Goal: Transaction & Acquisition: Purchase product/service

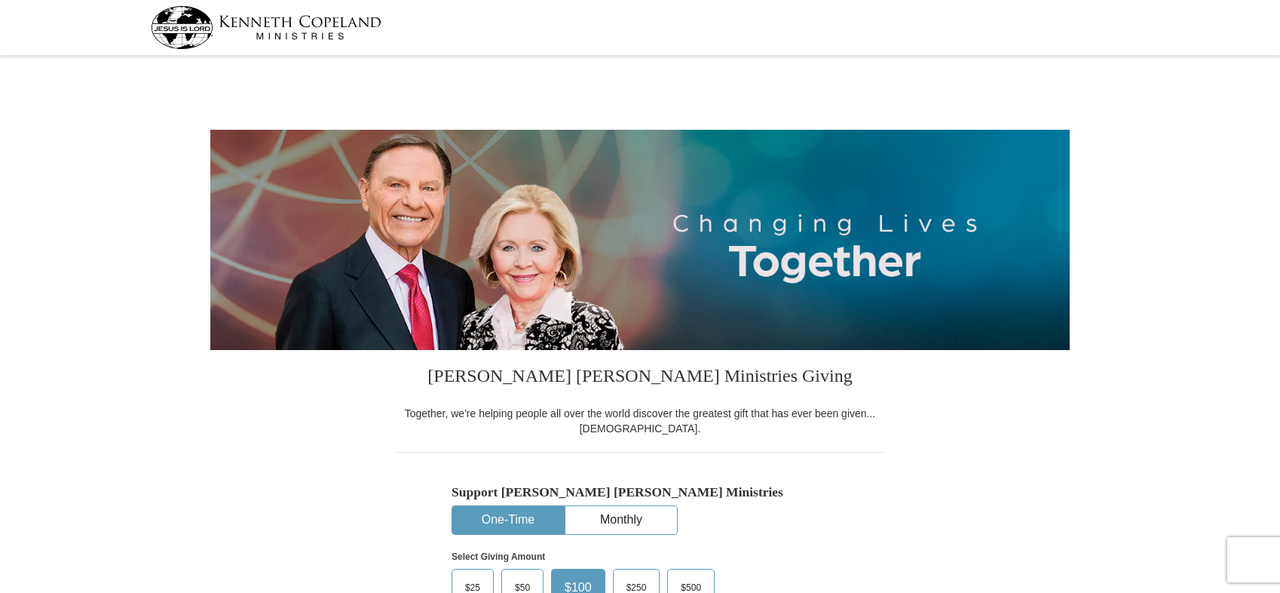
select select "CO"
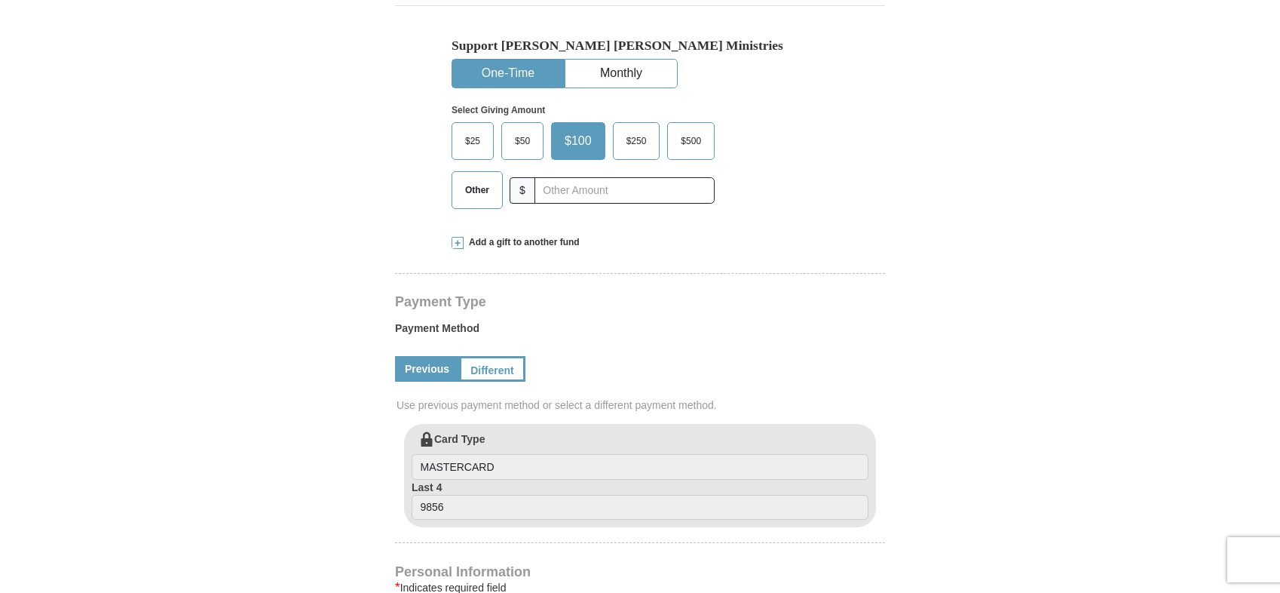
scroll to position [452, 0]
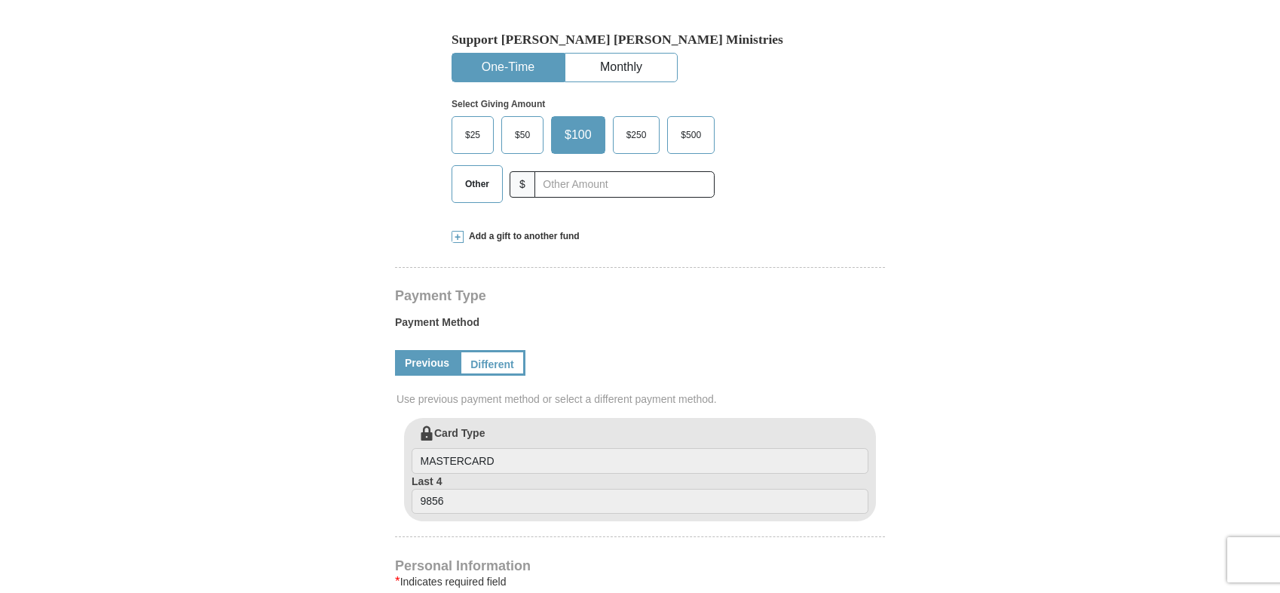
click at [433, 360] on link "Previous" at bounding box center [427, 363] width 64 height 26
click at [488, 360] on link "Different" at bounding box center [490, 363] width 63 height 26
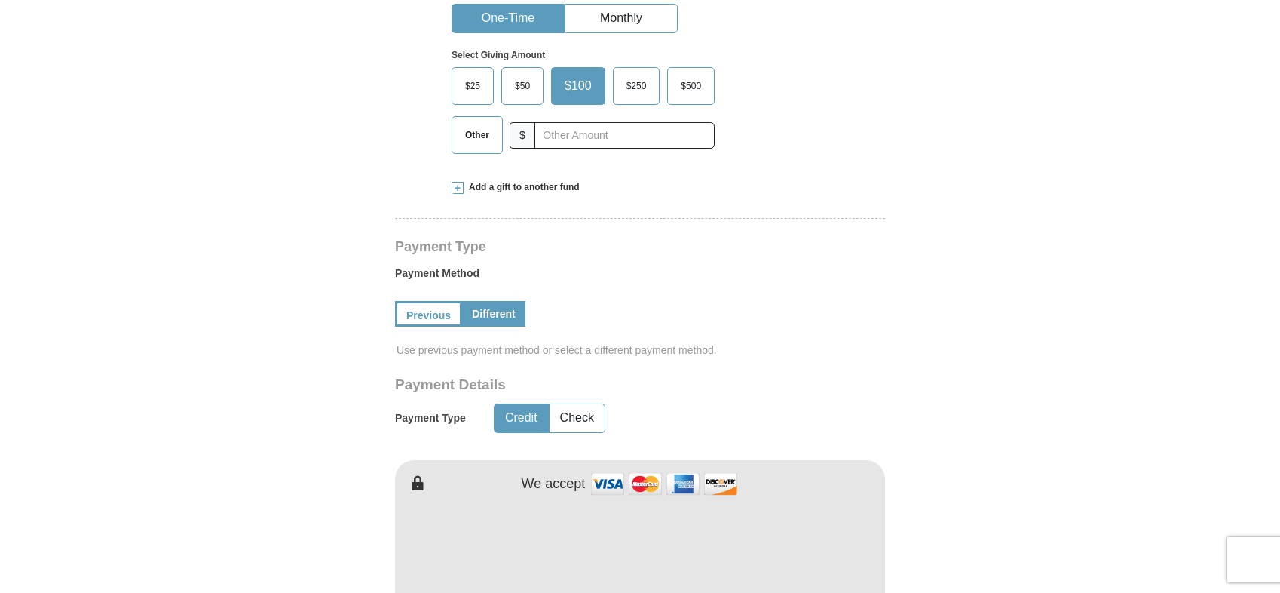
scroll to position [528, 0]
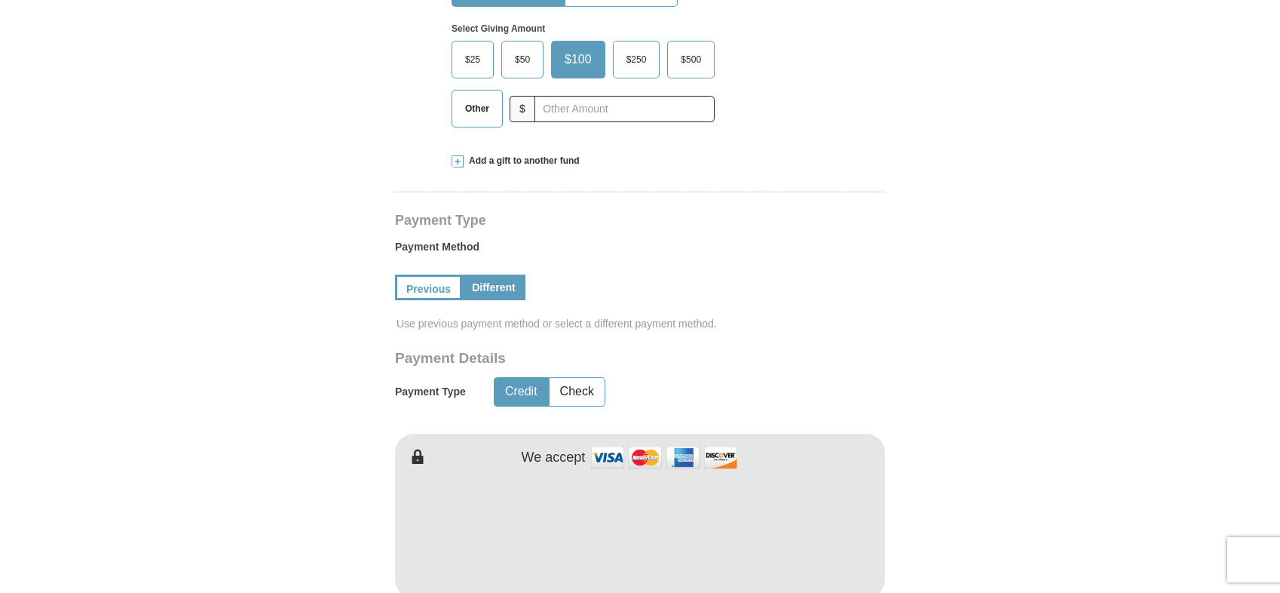
click at [525, 395] on button "Credit" at bounding box center [522, 392] width 54 height 28
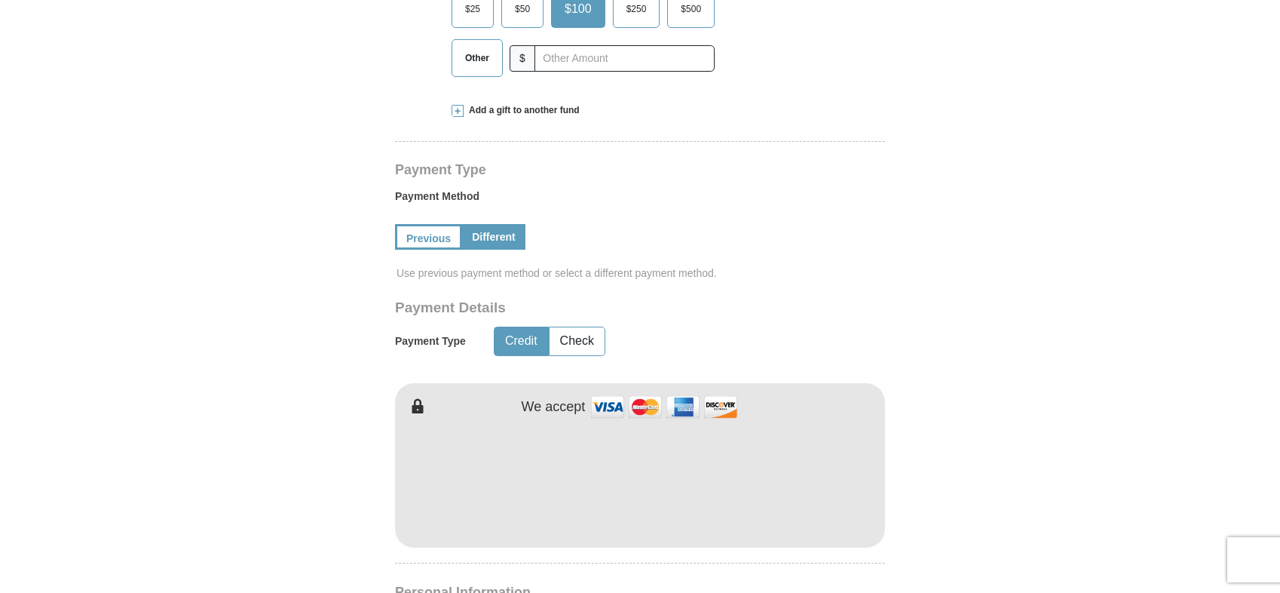
scroll to position [679, 0]
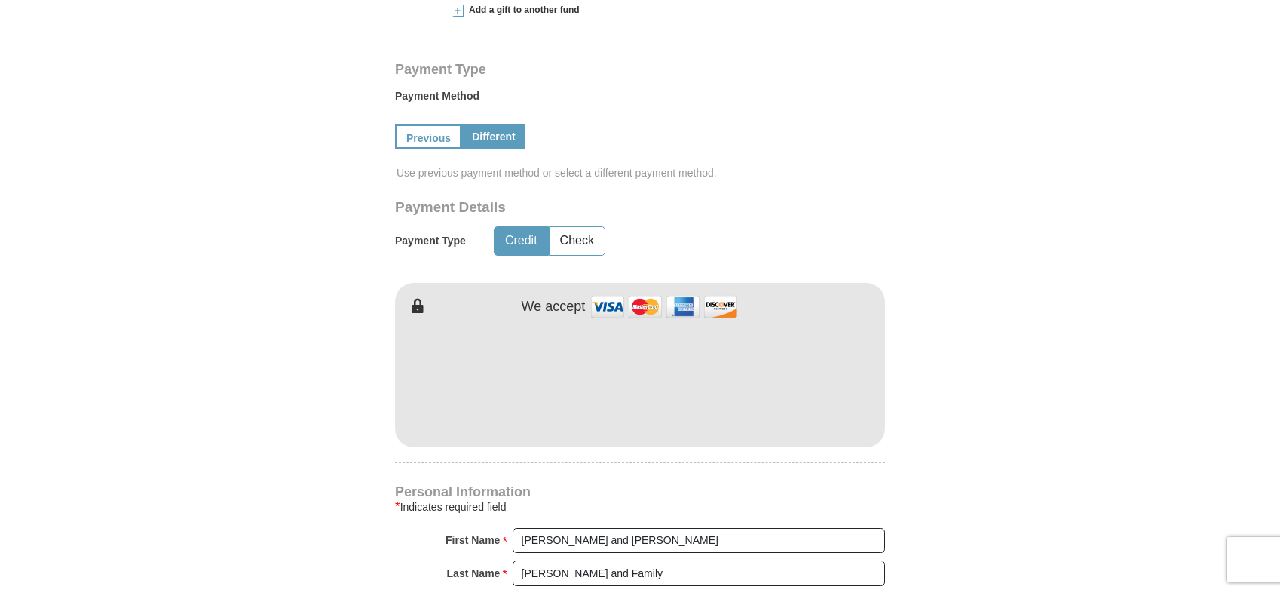
click at [964, 388] on form "[PERSON_NAME] [PERSON_NAME] Ministries Giving Together, we're helping people al…" at bounding box center [639, 270] width 859 height 1776
drag, startPoint x: 1074, startPoint y: 375, endPoint x: 1046, endPoint y: 376, distance: 27.9
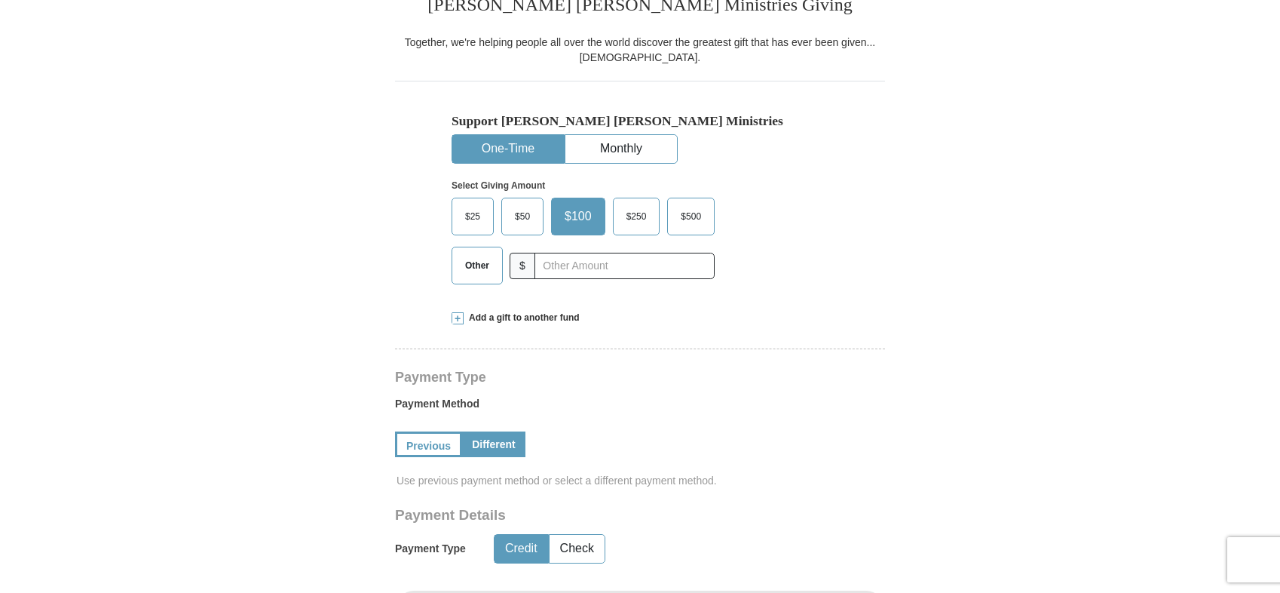
scroll to position [226, 0]
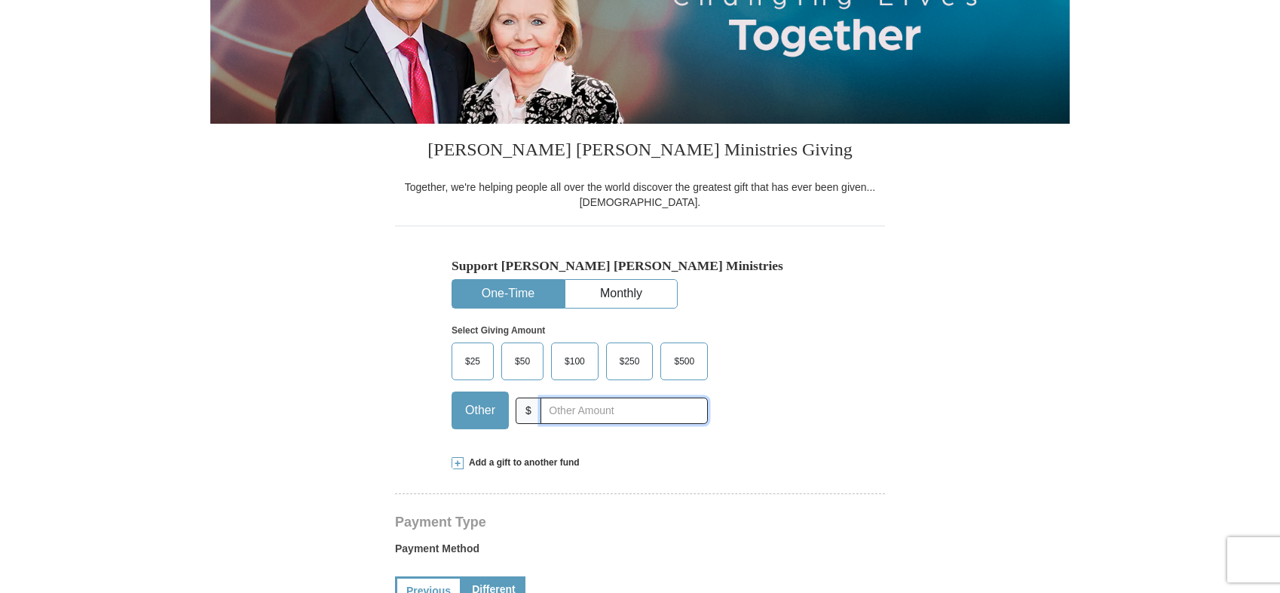
click at [547, 412] on input "text" at bounding box center [624, 410] width 167 height 26
type input "0"
click at [855, 406] on div "Support [PERSON_NAME] [PERSON_NAME] Ministries One-Time Monthly Select Giving A…" at bounding box center [640, 332] width 490 height 215
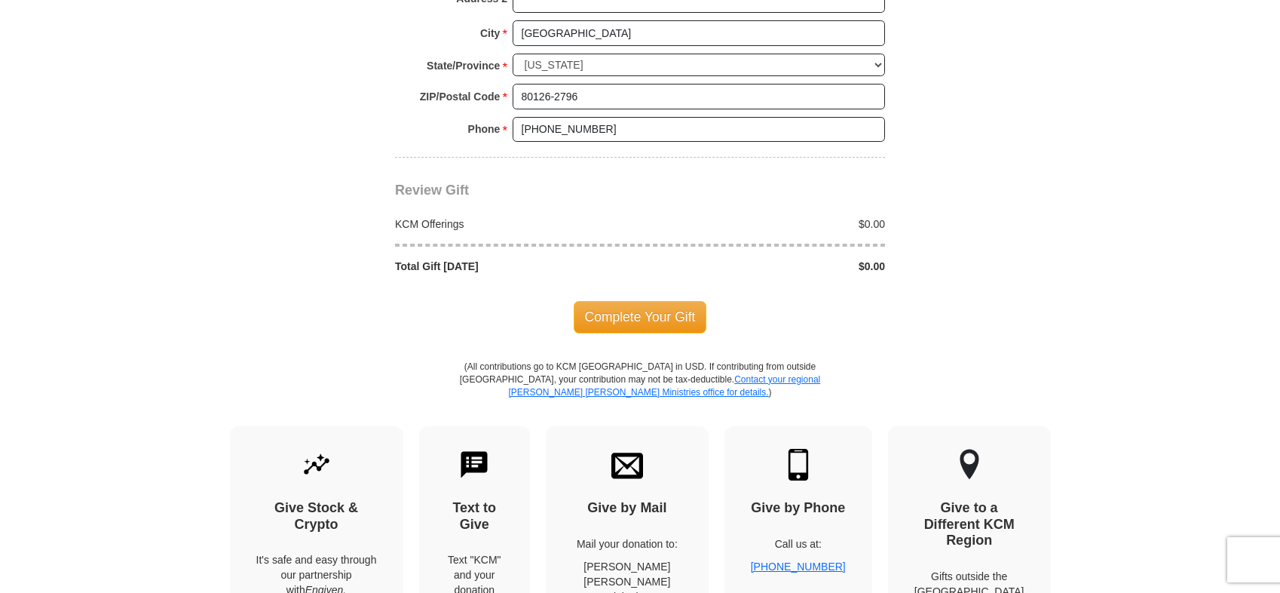
scroll to position [1432, 0]
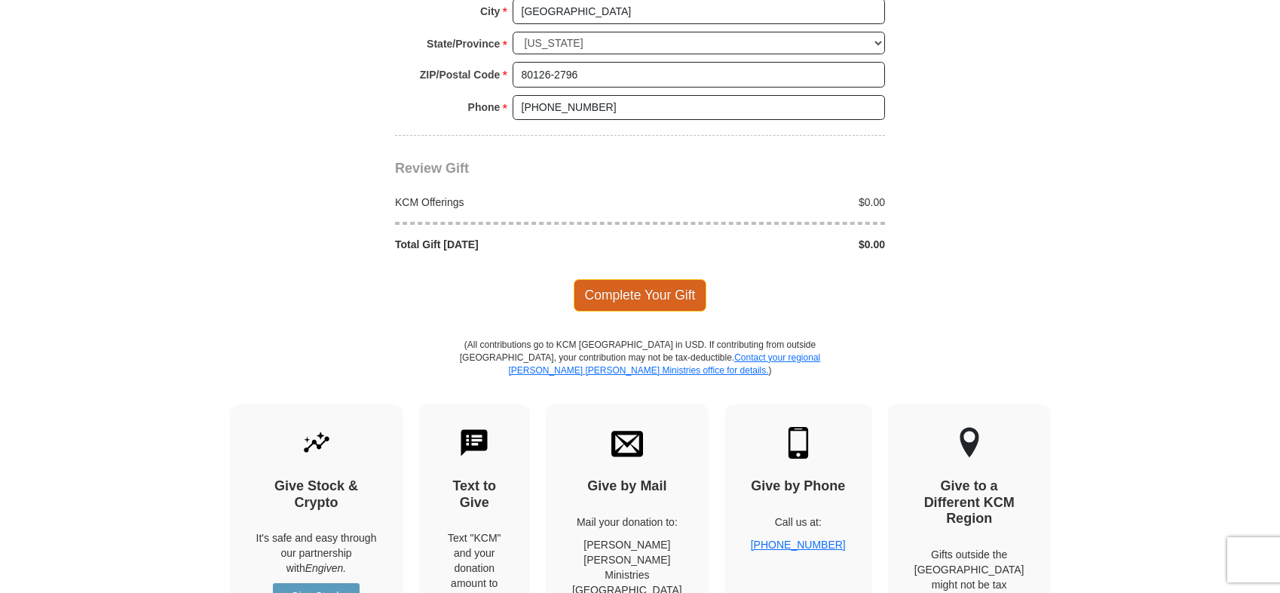
click at [653, 287] on span "Complete Your Gift" at bounding box center [640, 295] width 133 height 32
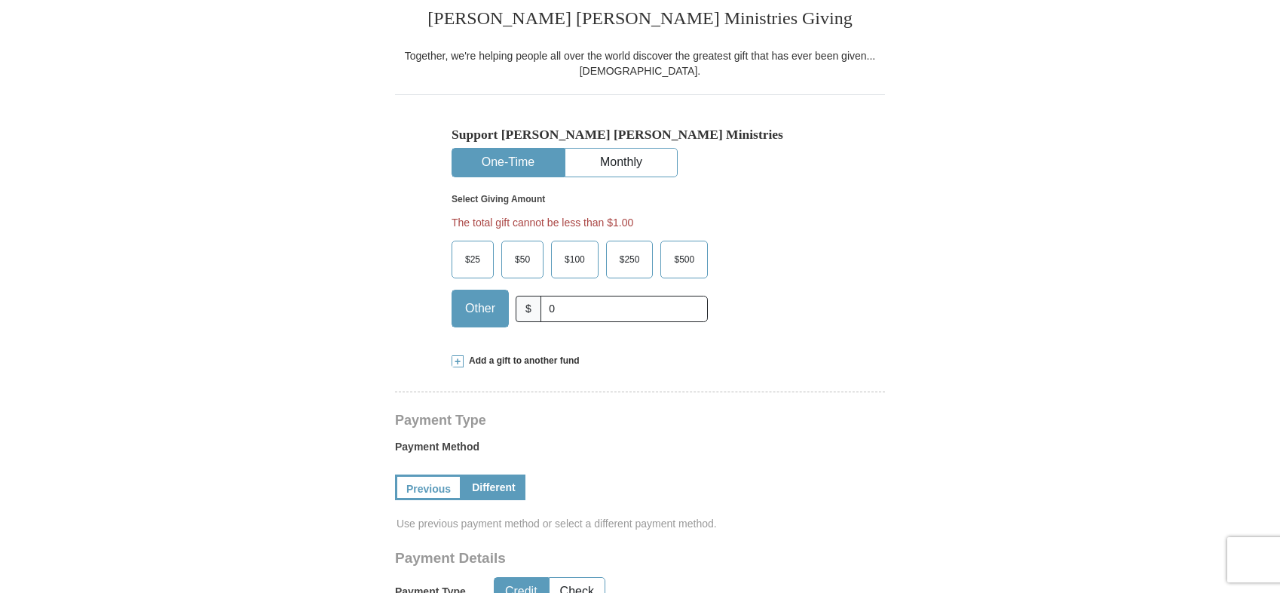
scroll to position [305, 0]
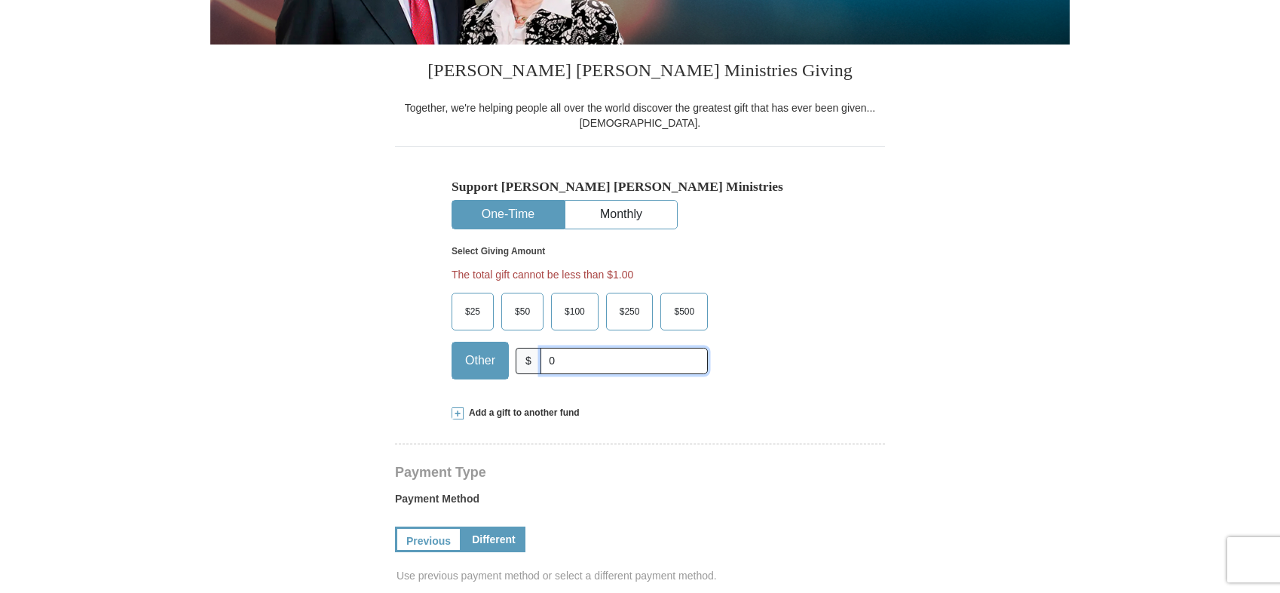
click at [556, 357] on input "0" at bounding box center [624, 361] width 167 height 26
type input "2"
type input "1.00"
click at [823, 321] on div "Select Giving Amount Amount must be a valid number The total gift cannot be les…" at bounding box center [640, 309] width 377 height 161
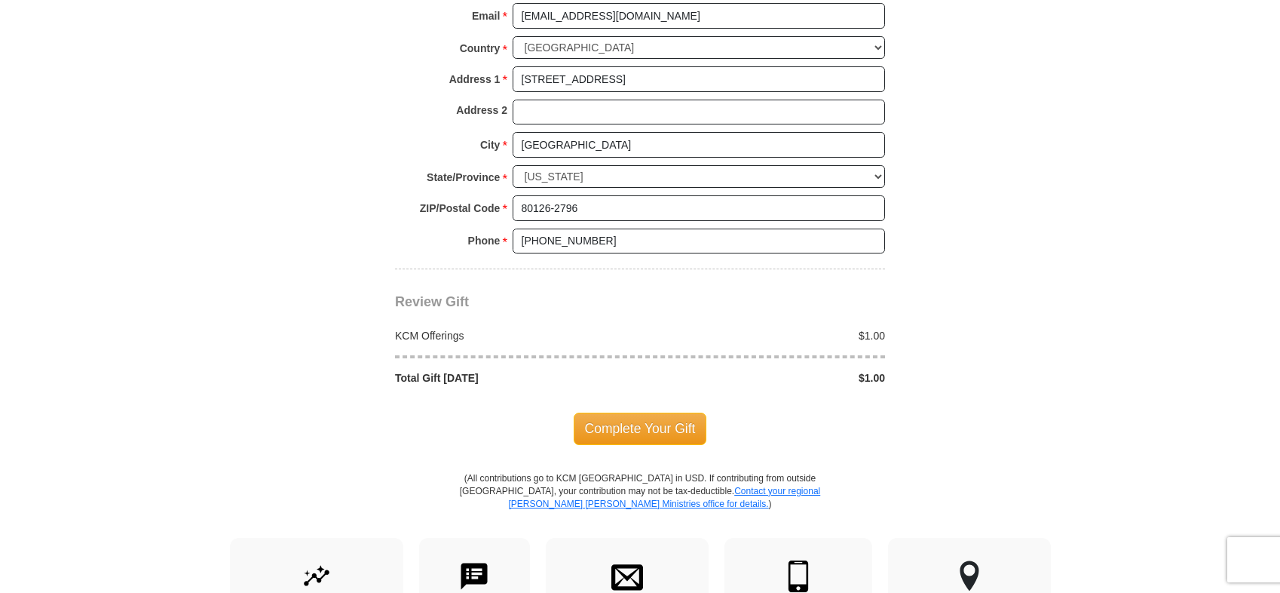
scroll to position [1512, 0]
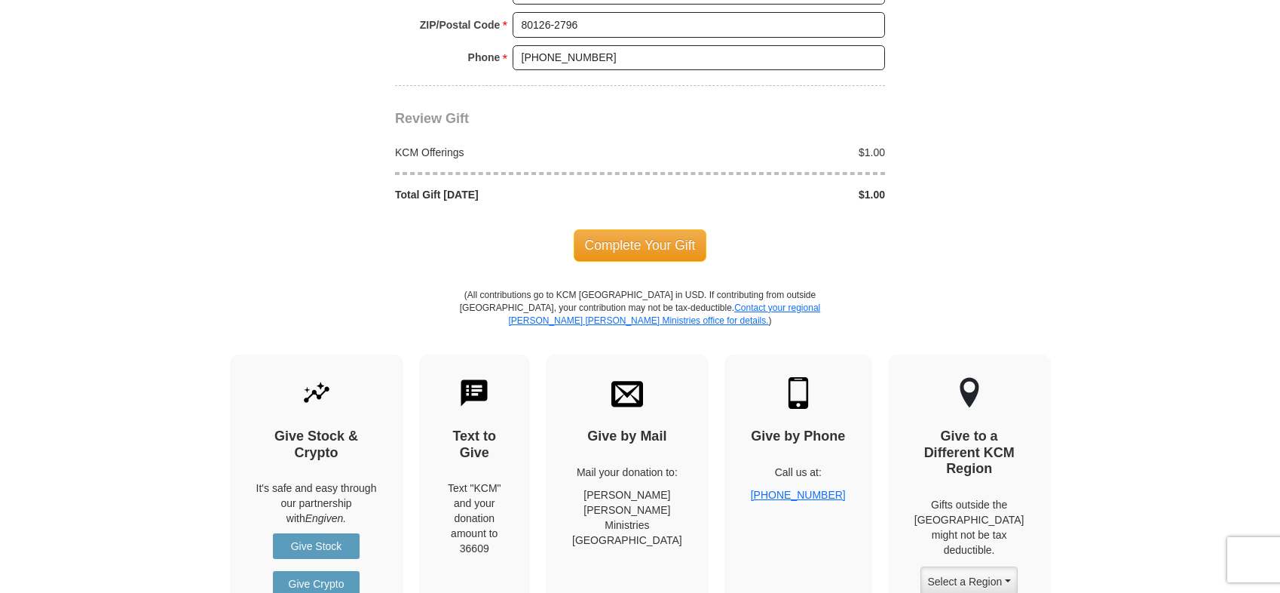
click at [637, 240] on span "Complete Your Gift" at bounding box center [640, 245] width 133 height 32
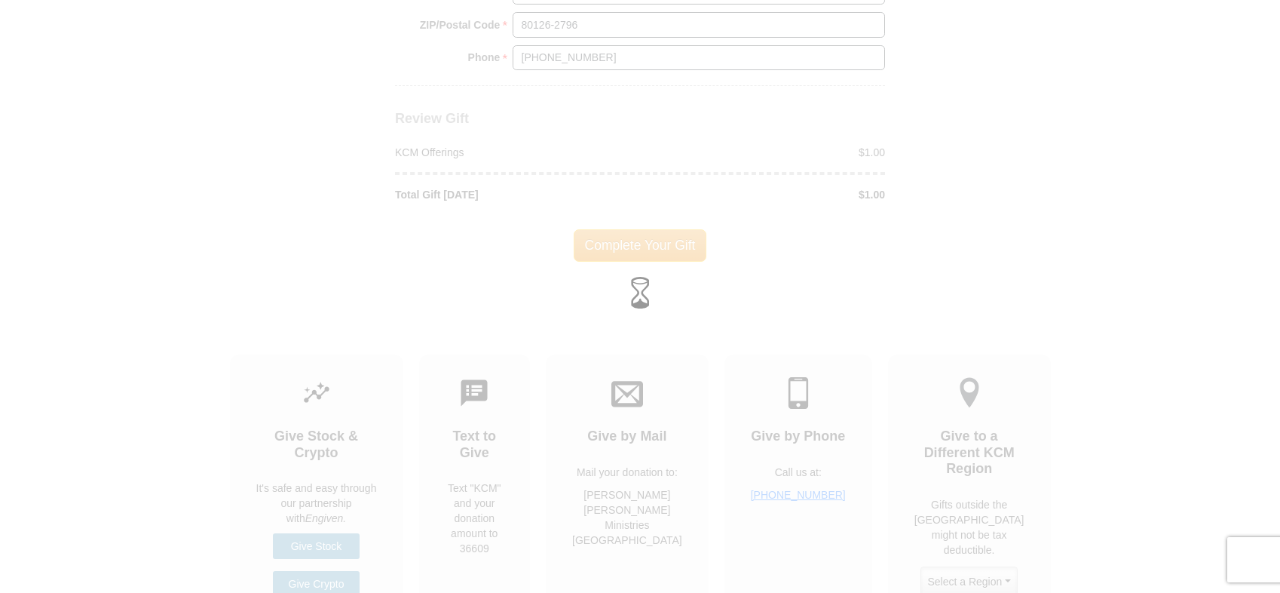
scroll to position [1482, 0]
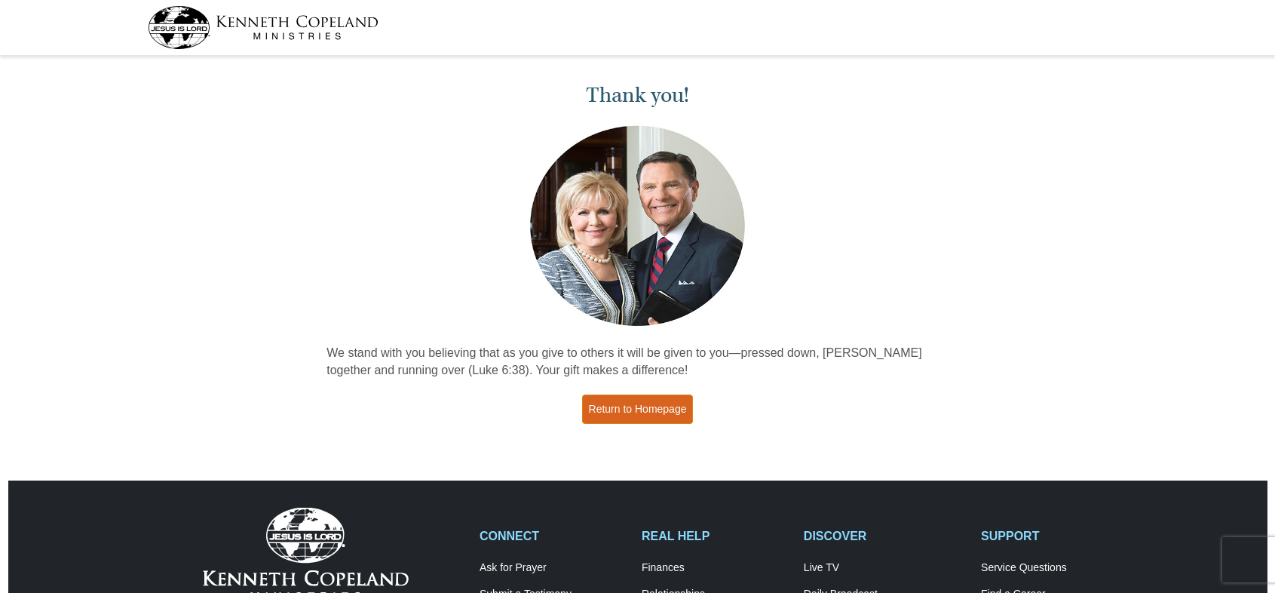
click at [612, 403] on link "Return to Homepage" at bounding box center [638, 408] width 112 height 29
